Goal: Task Accomplishment & Management: Use online tool/utility

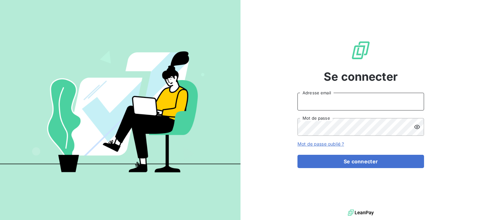
click at [326, 100] on input "Adresse email" at bounding box center [360, 102] width 126 height 18
type input "[EMAIL_ADDRESS][PERSON_NAME][DOMAIN_NAME]"
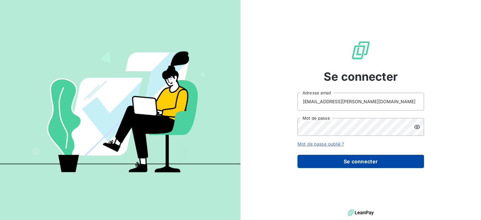
click at [359, 159] on button "Se connecter" at bounding box center [360, 161] width 126 height 13
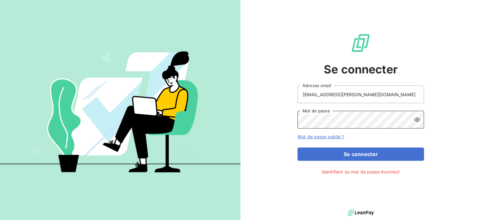
click at [184, 116] on div "Se connecter [EMAIL_ADDRESS][PERSON_NAME][DOMAIN_NAME] Adresse email Mot de pas…" at bounding box center [240, 110] width 481 height 220
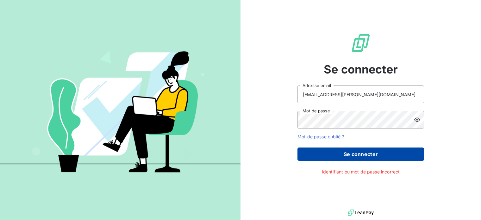
click at [377, 157] on button "Se connecter" at bounding box center [360, 153] width 126 height 13
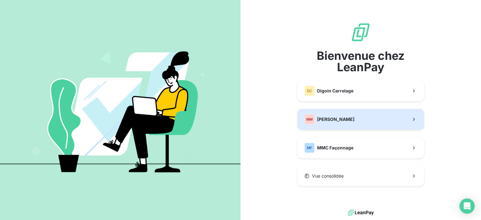
click at [335, 121] on span "[PERSON_NAME]" at bounding box center [335, 119] width 37 height 6
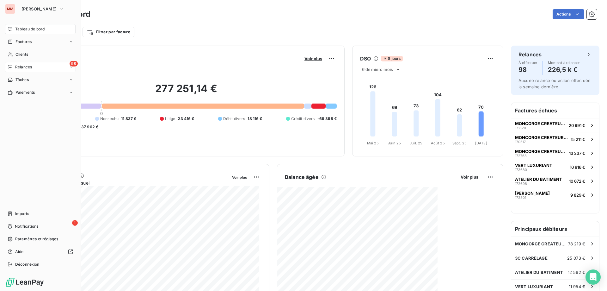
click at [33, 65] on div "98 Relances" at bounding box center [40, 67] width 71 height 10
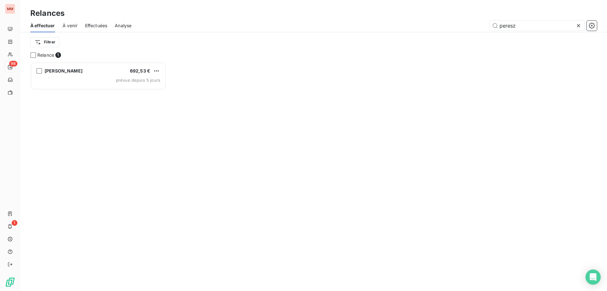
scroll to position [224, 131]
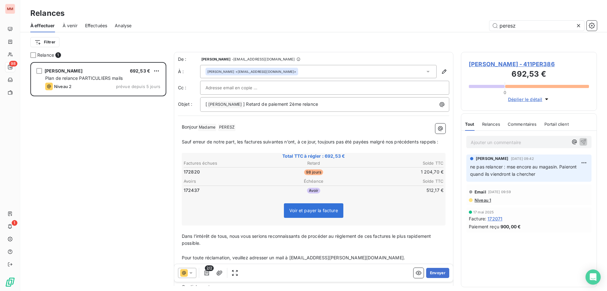
click at [103, 28] on span "Effectuées" at bounding box center [96, 25] width 22 height 6
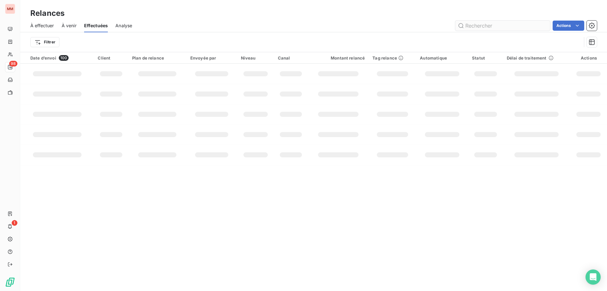
click at [480, 29] on input "text" at bounding box center [502, 26] width 95 height 10
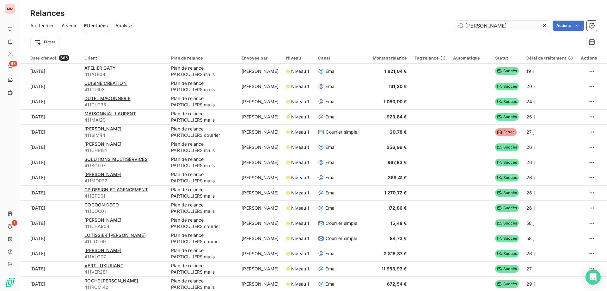
type input "[PERSON_NAME]"
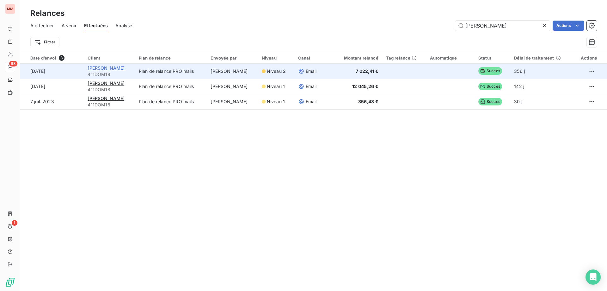
click at [102, 66] on span "[PERSON_NAME]" at bounding box center [106, 67] width 37 height 5
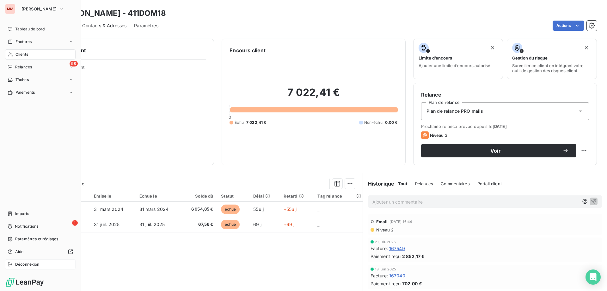
click at [30, 219] on span "Déconnexion" at bounding box center [27, 264] width 24 height 6
